Goal: Information Seeking & Learning: Learn about a topic

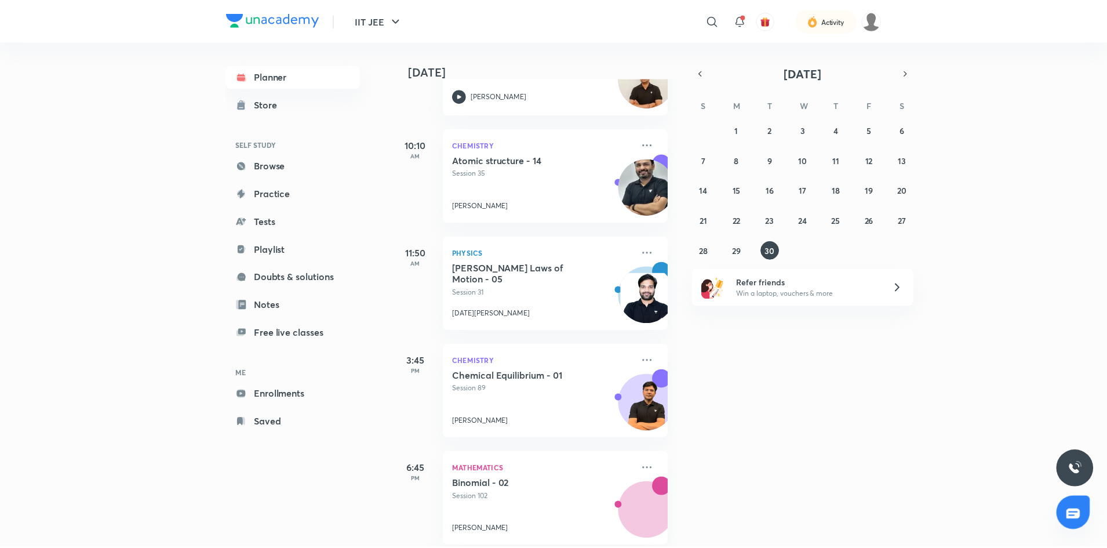
scroll to position [248, 0]
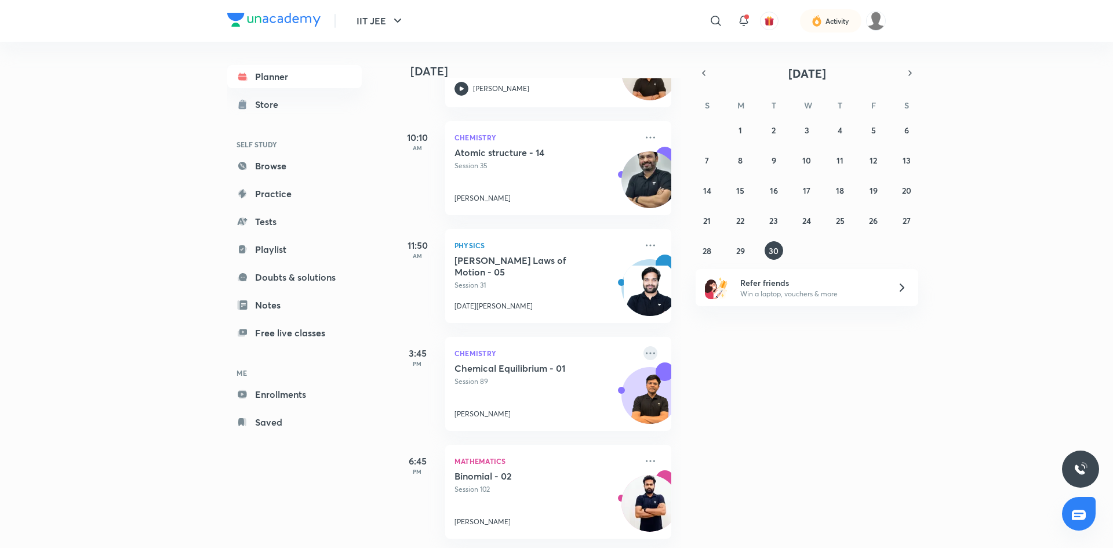
click at [643, 346] on icon at bounding box center [650, 353] width 14 height 14
click at [690, 363] on li "Go to course page" at bounding box center [722, 370] width 115 height 26
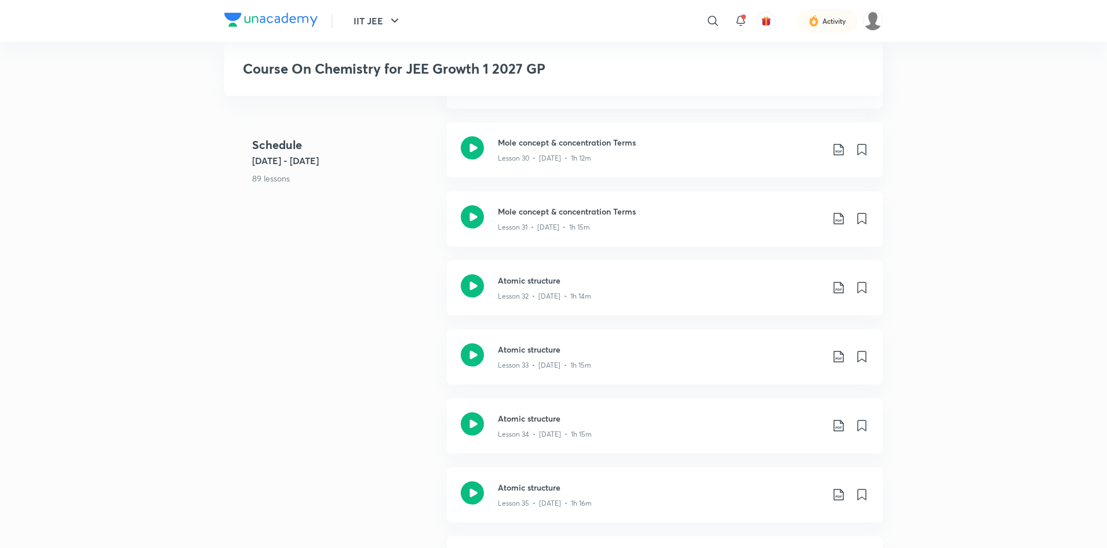
scroll to position [2492, 0]
